Goal: Book appointment/travel/reservation

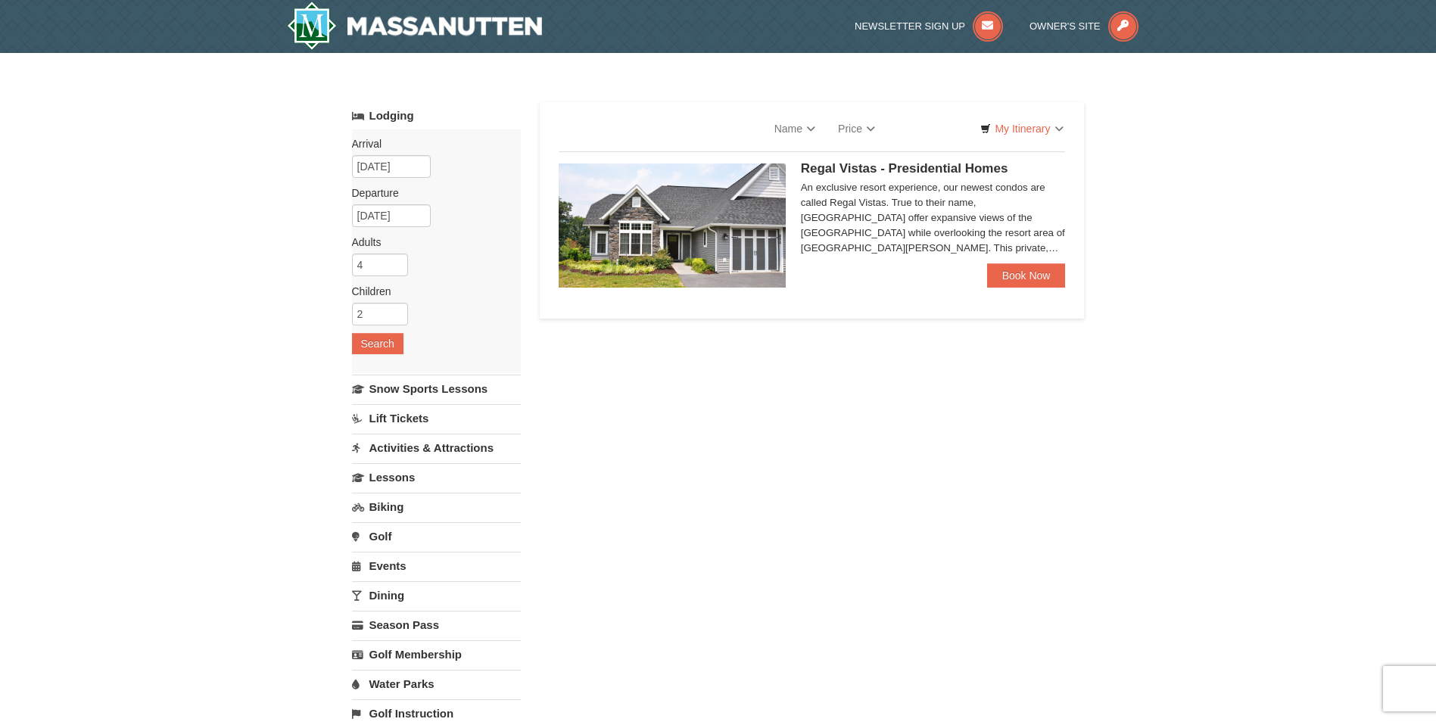
select select "9"
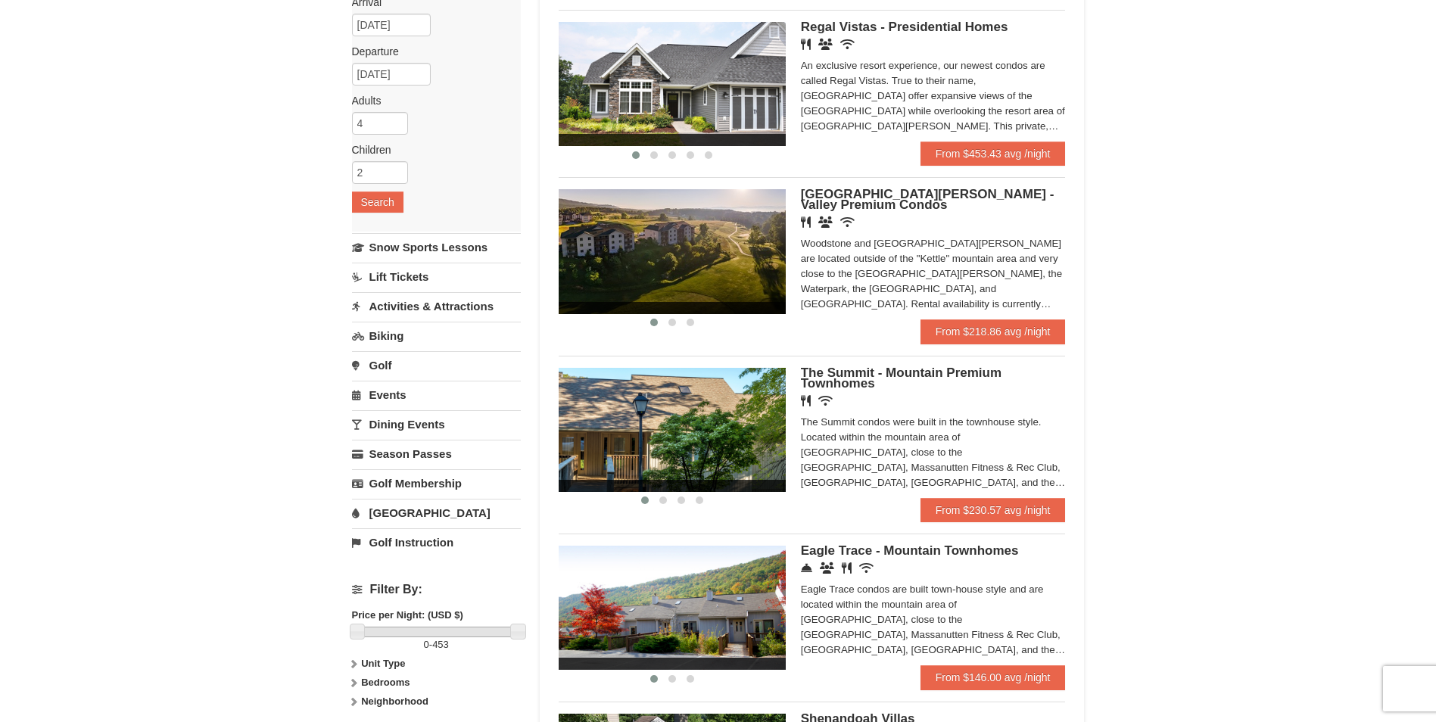
scroll to position [227, 0]
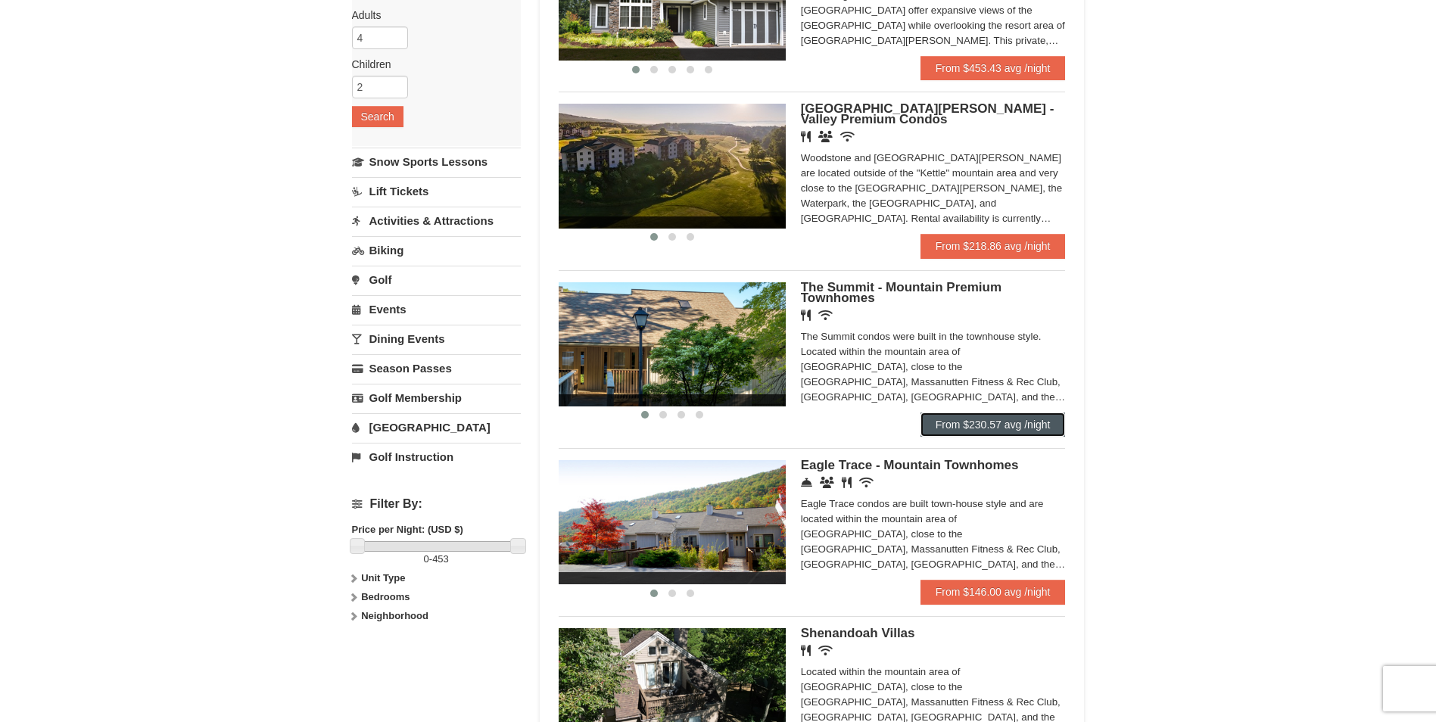
click at [1010, 419] on link "From $230.57 avg /night" at bounding box center [992, 425] width 145 height 24
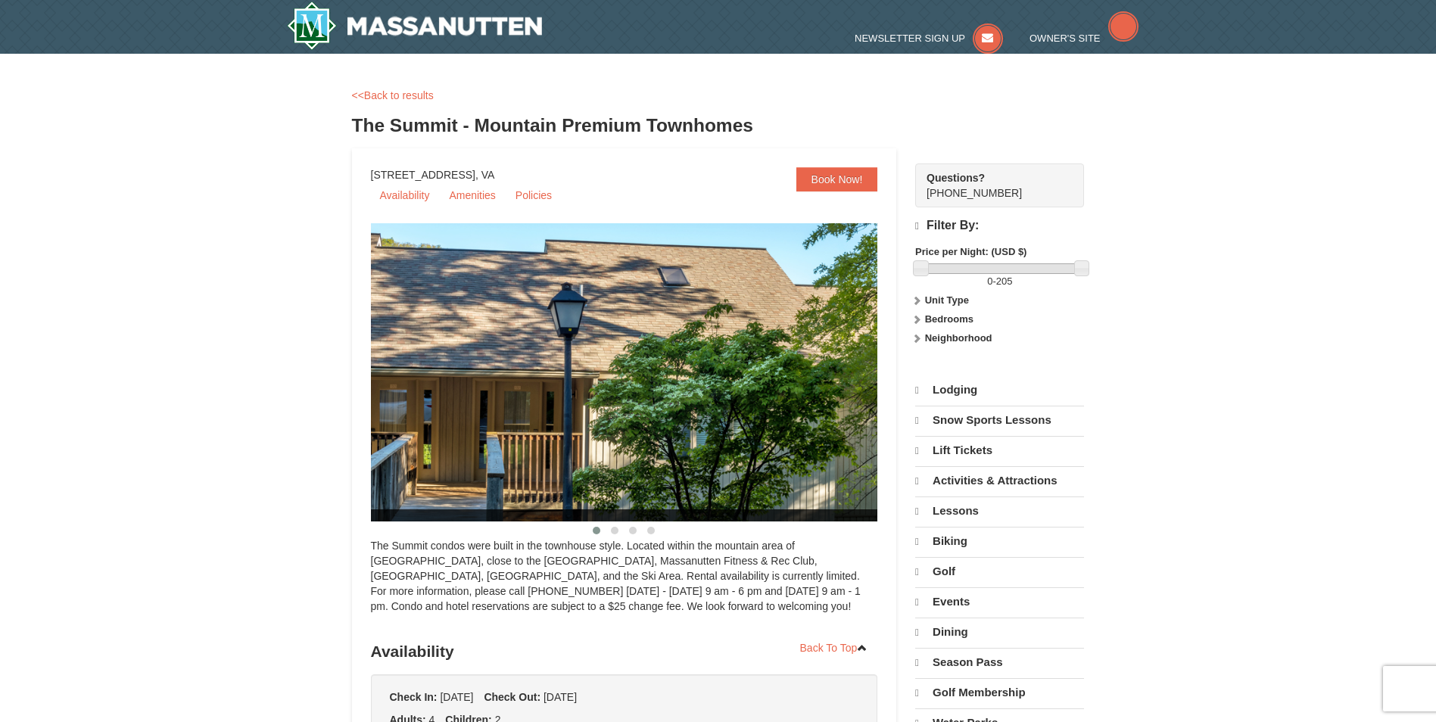
select select "9"
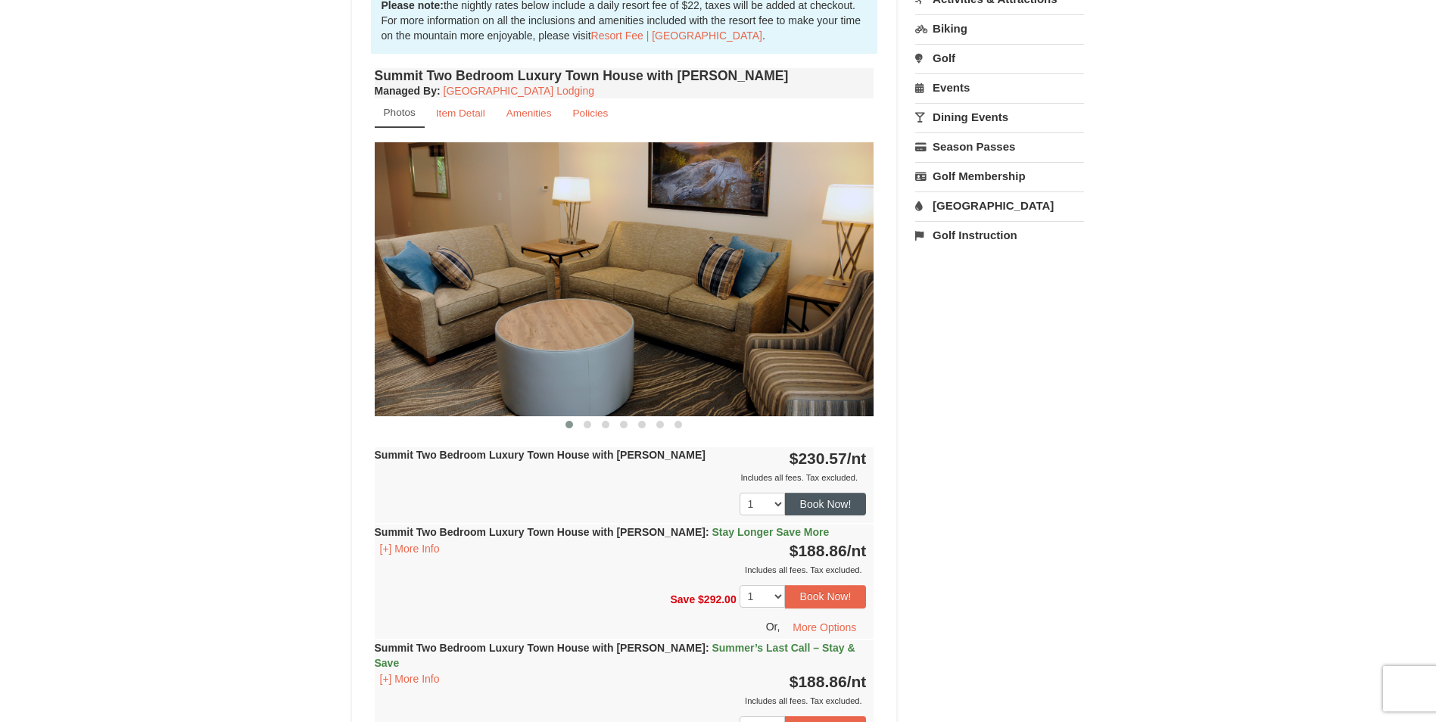
click at [846, 503] on button "Book Now!" at bounding box center [826, 504] width 82 height 23
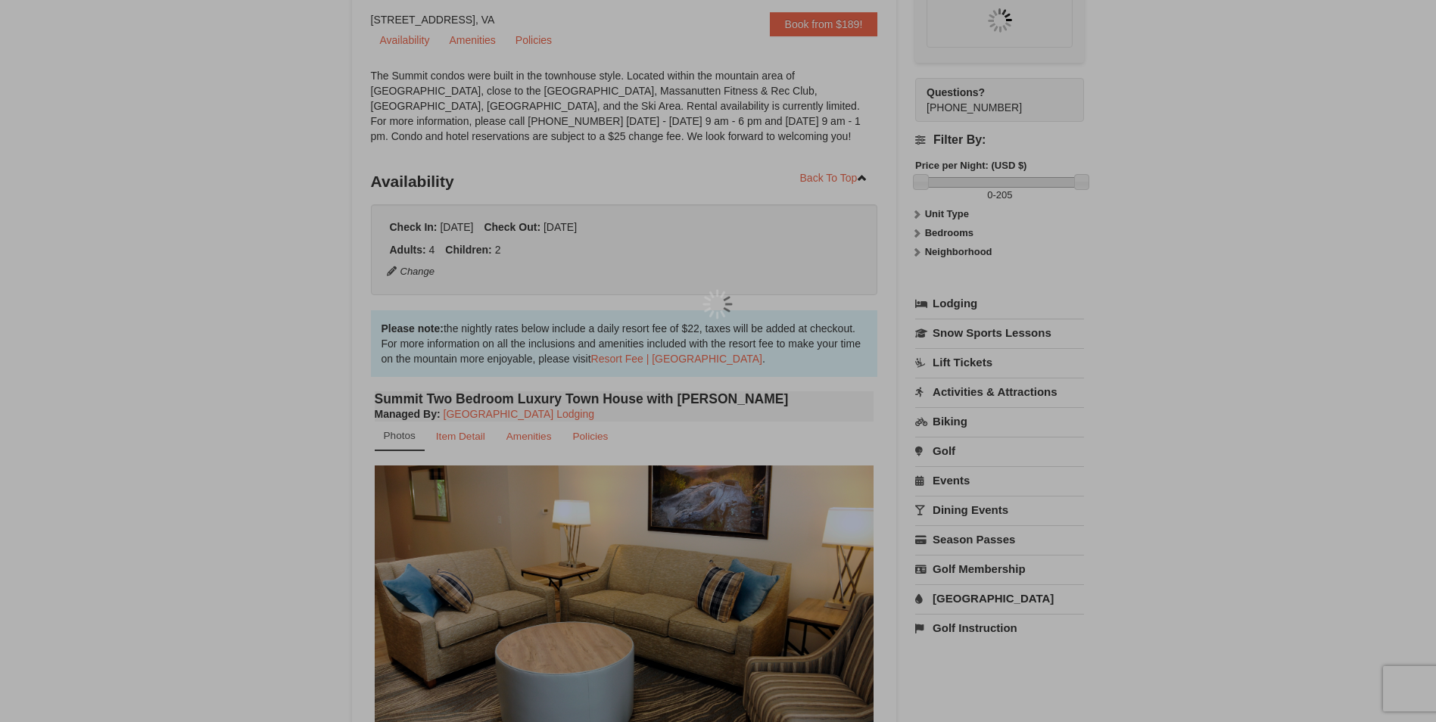
scroll to position [148, 0]
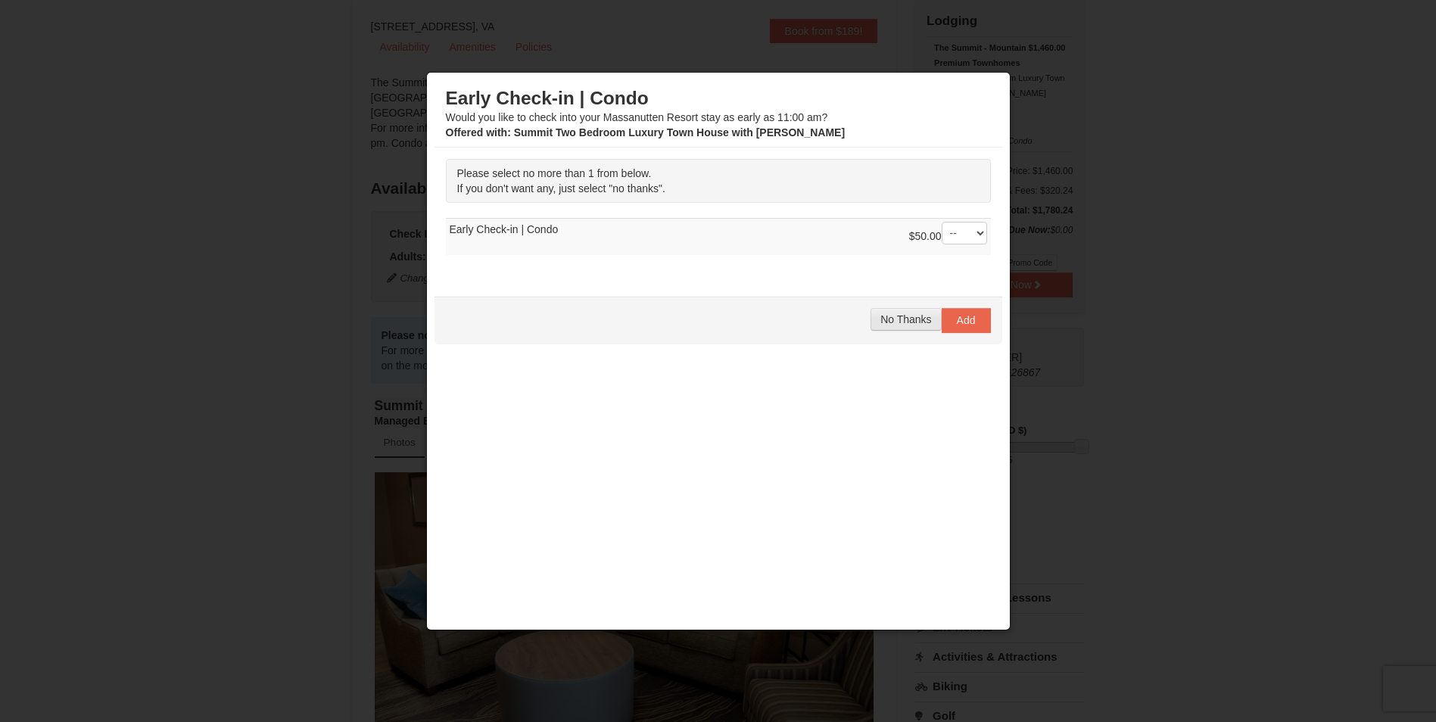
click at [919, 324] on span "No Thanks" at bounding box center [905, 319] width 51 height 12
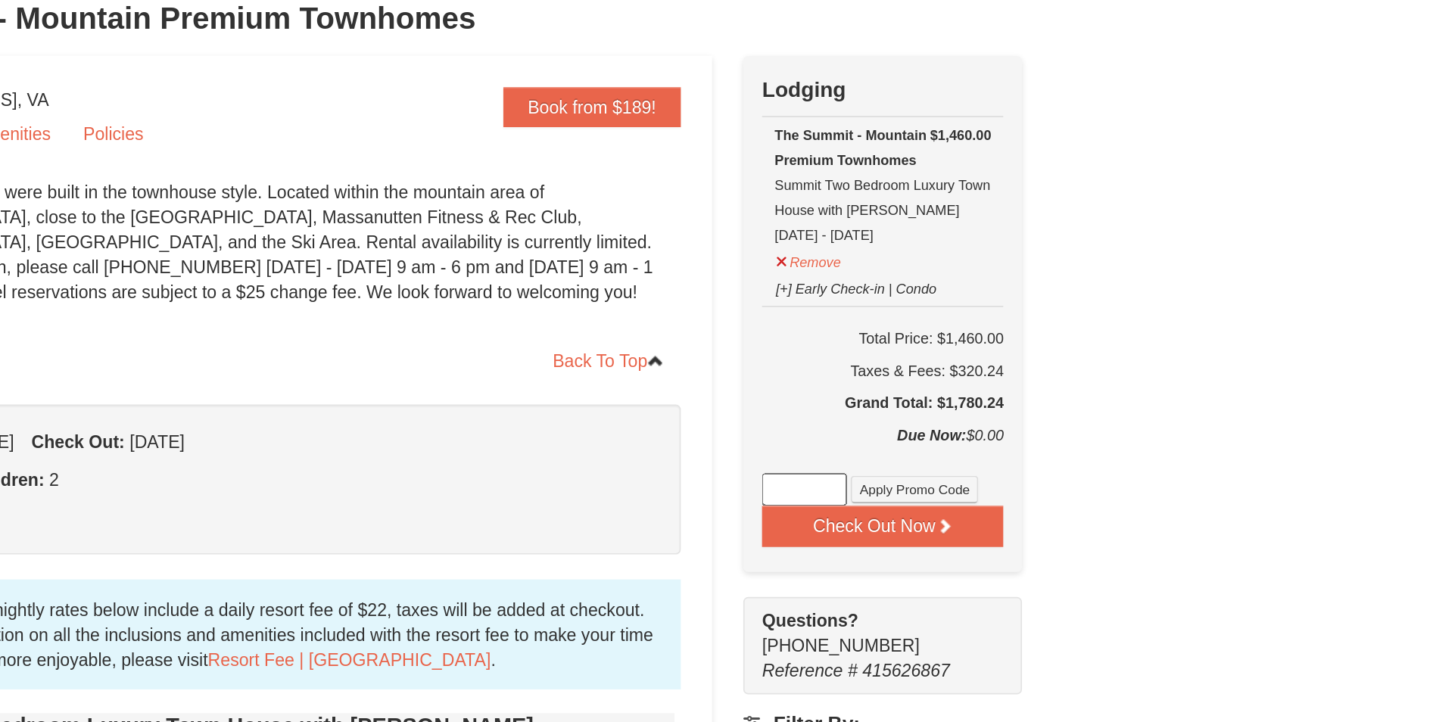
scroll to position [113, 0]
